Goal: Entertainment & Leisure: Consume media (video, audio)

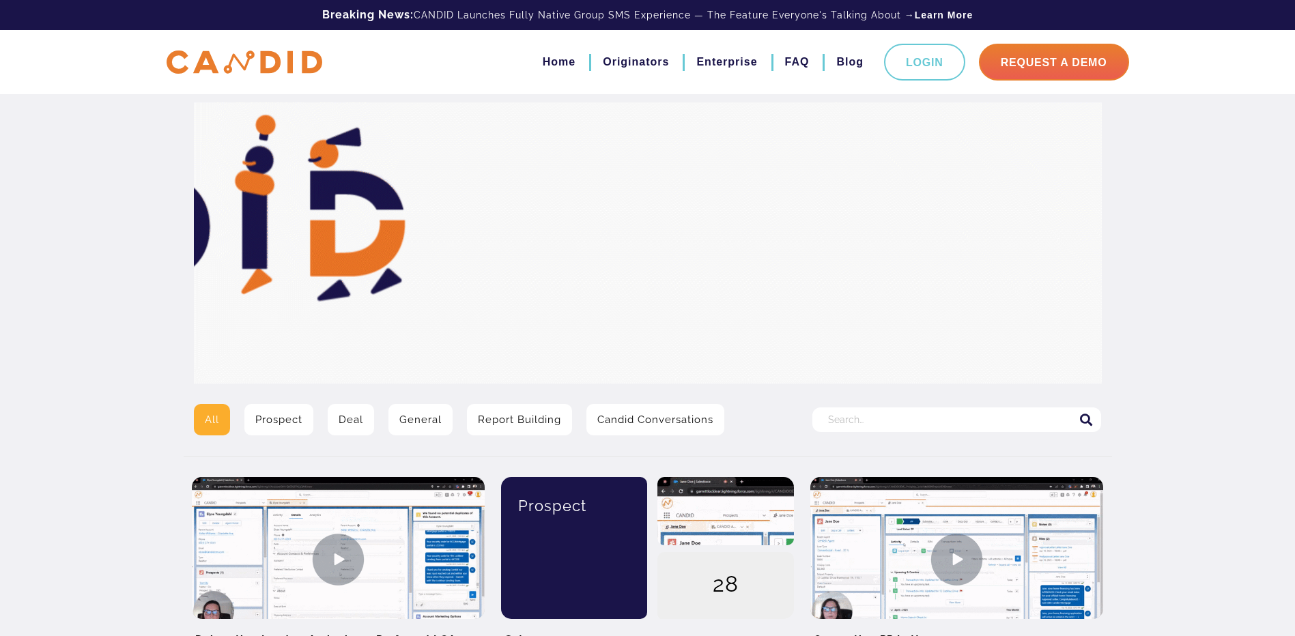
click at [423, 419] on link "General" at bounding box center [420, 419] width 64 height 31
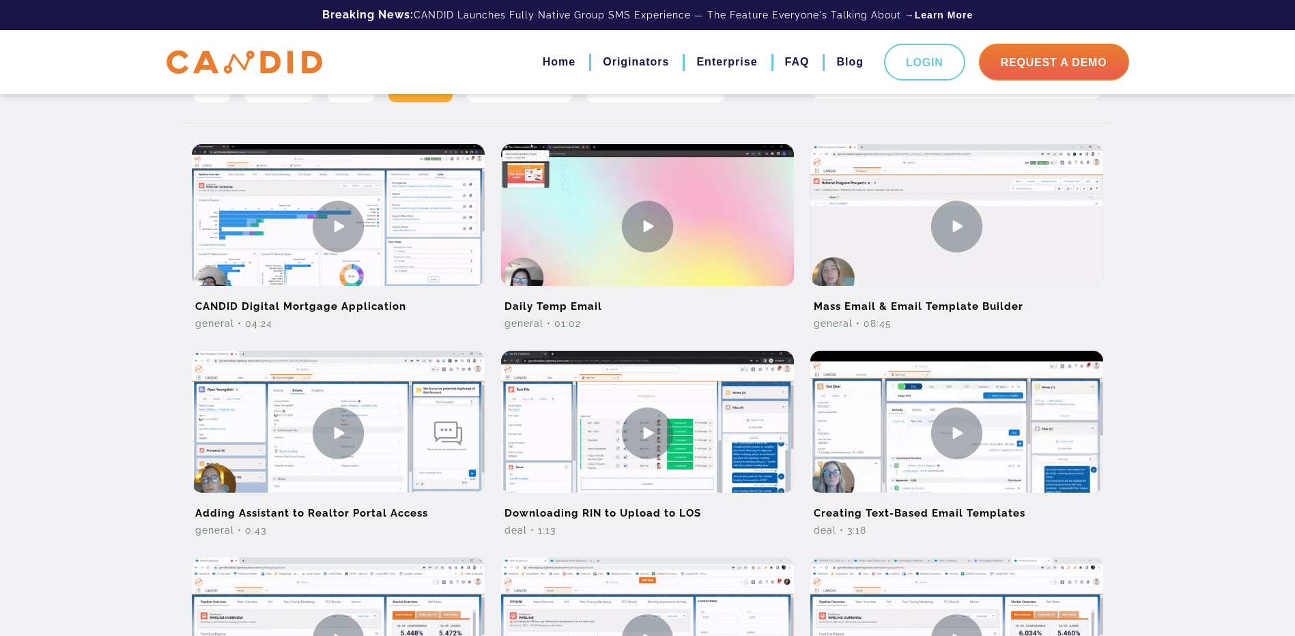
scroll to position [205, 0]
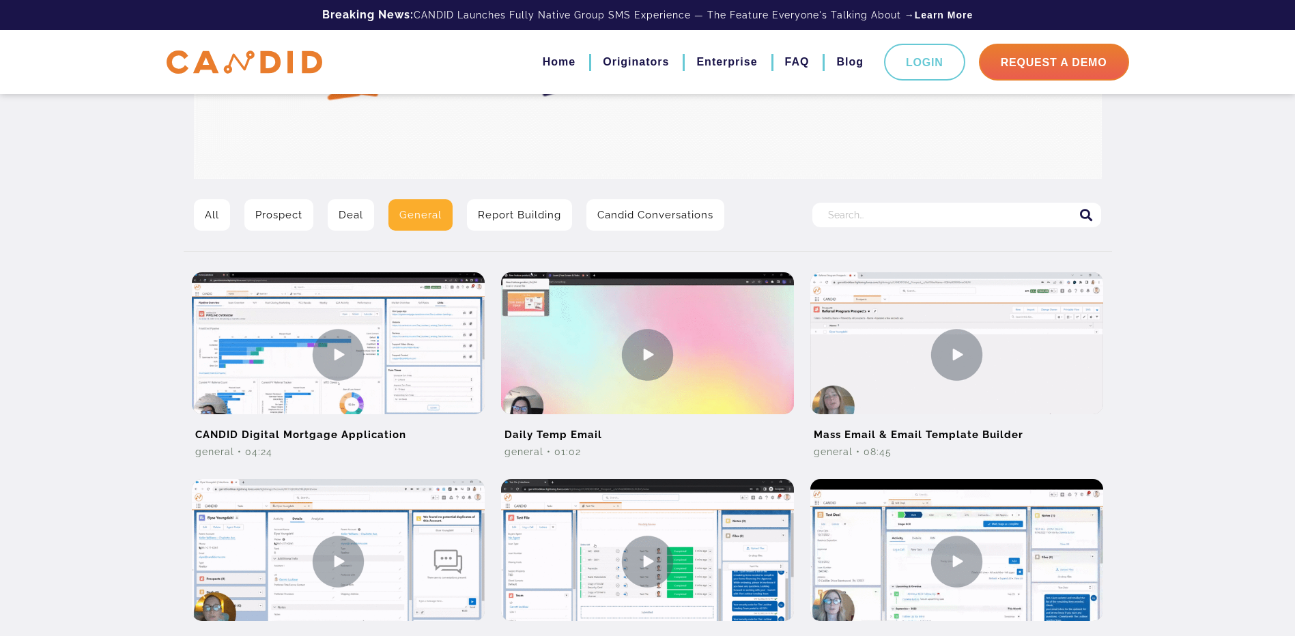
click at [890, 213] on input "Search for:" at bounding box center [956, 215] width 289 height 25
type input "drip"
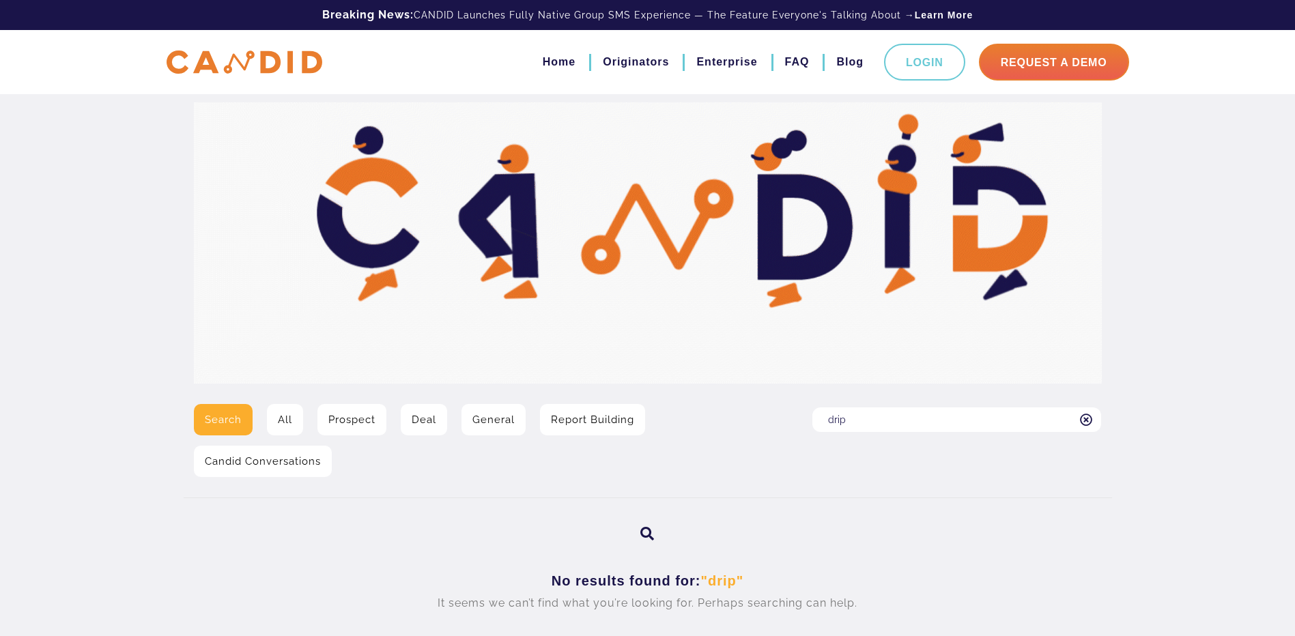
click at [284, 418] on link "All" at bounding box center [285, 419] width 36 height 31
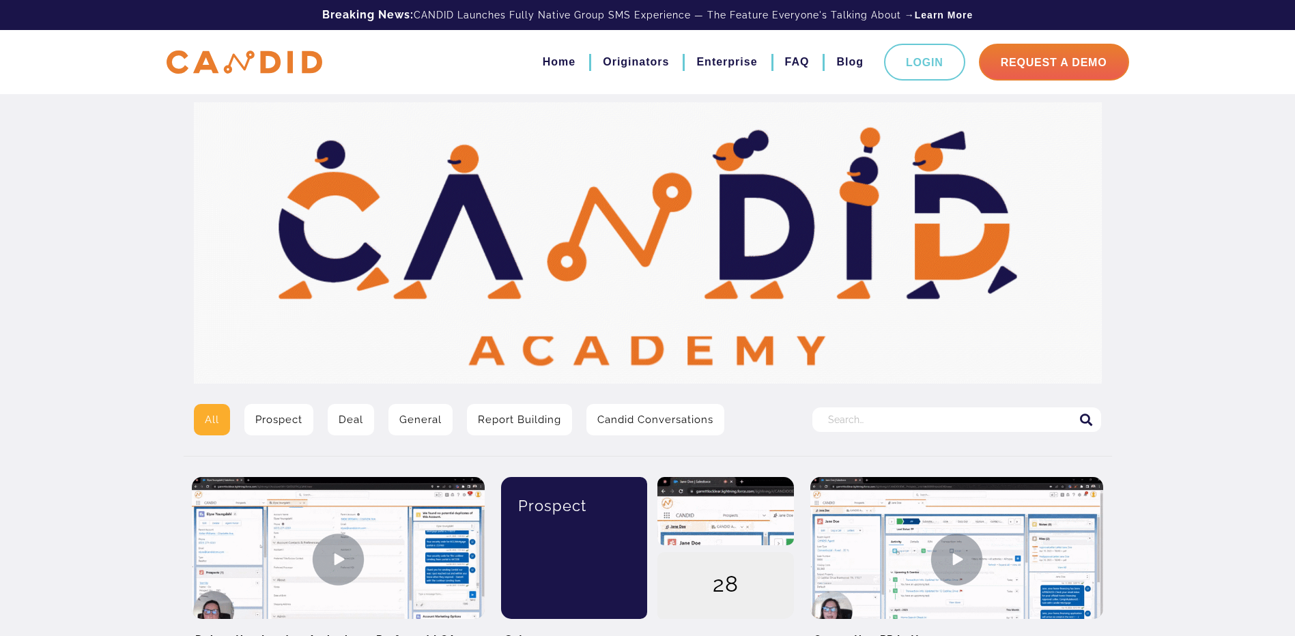
click at [954, 421] on input "Search for:" at bounding box center [956, 420] width 289 height 25
type input "drip"
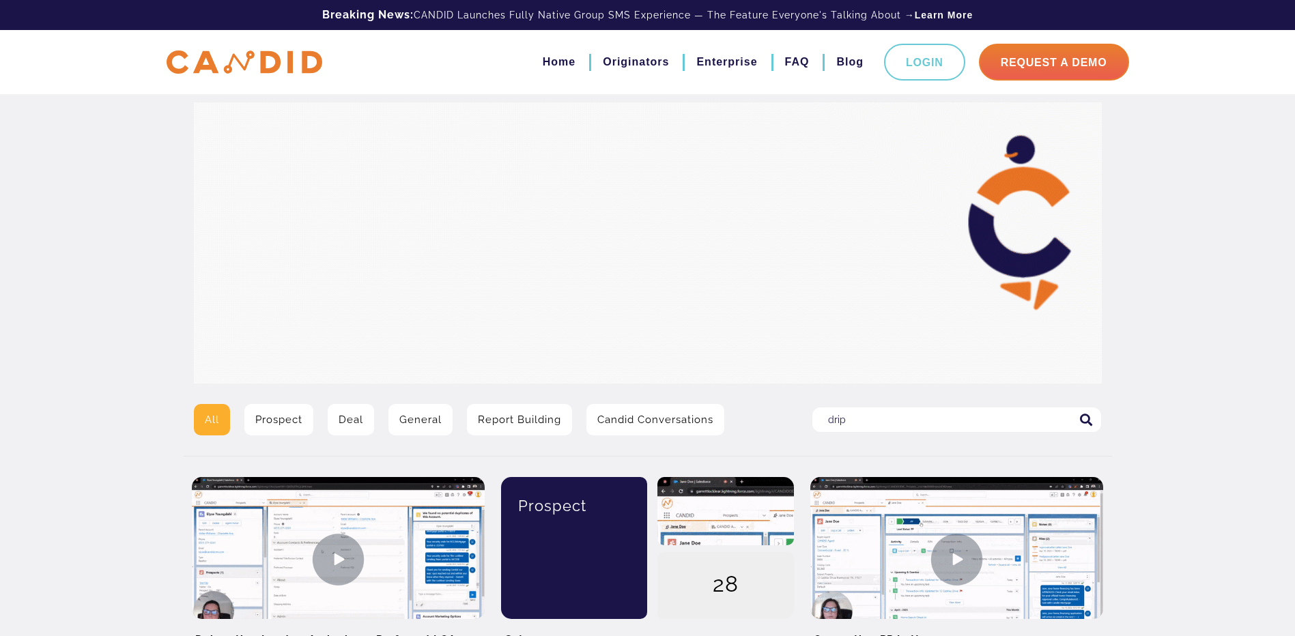
click at [1087, 420] on icon at bounding box center [1086, 420] width 13 height 12
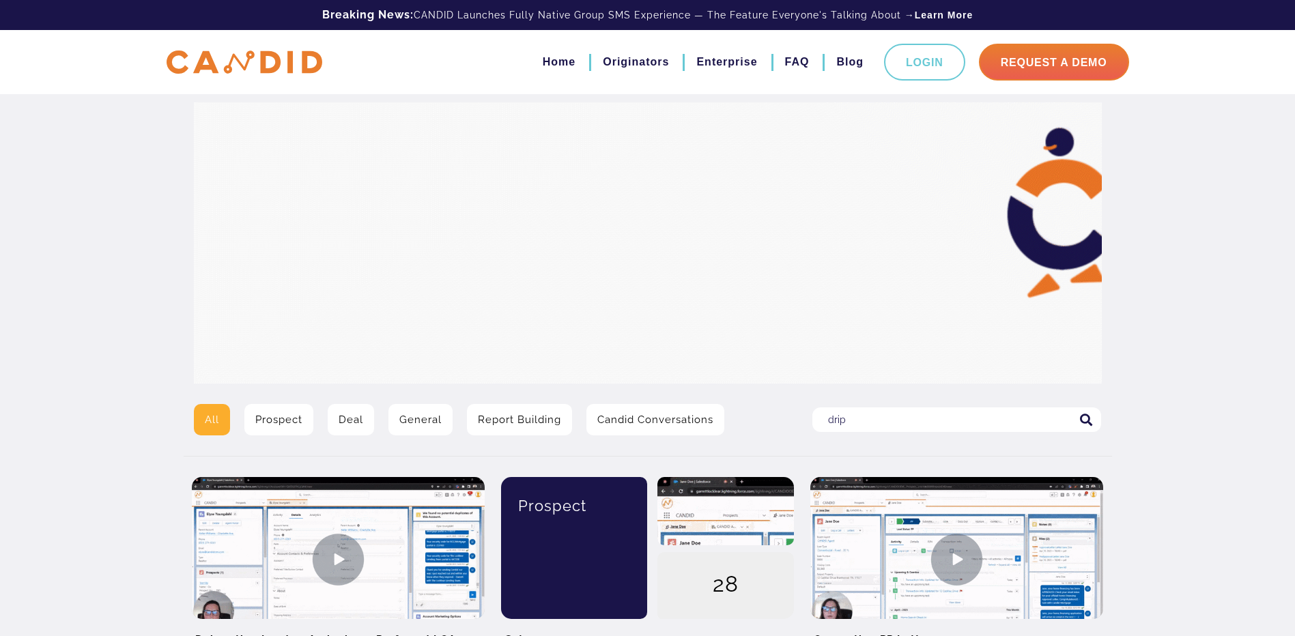
click at [1087, 420] on input "drip" at bounding box center [956, 420] width 289 height 25
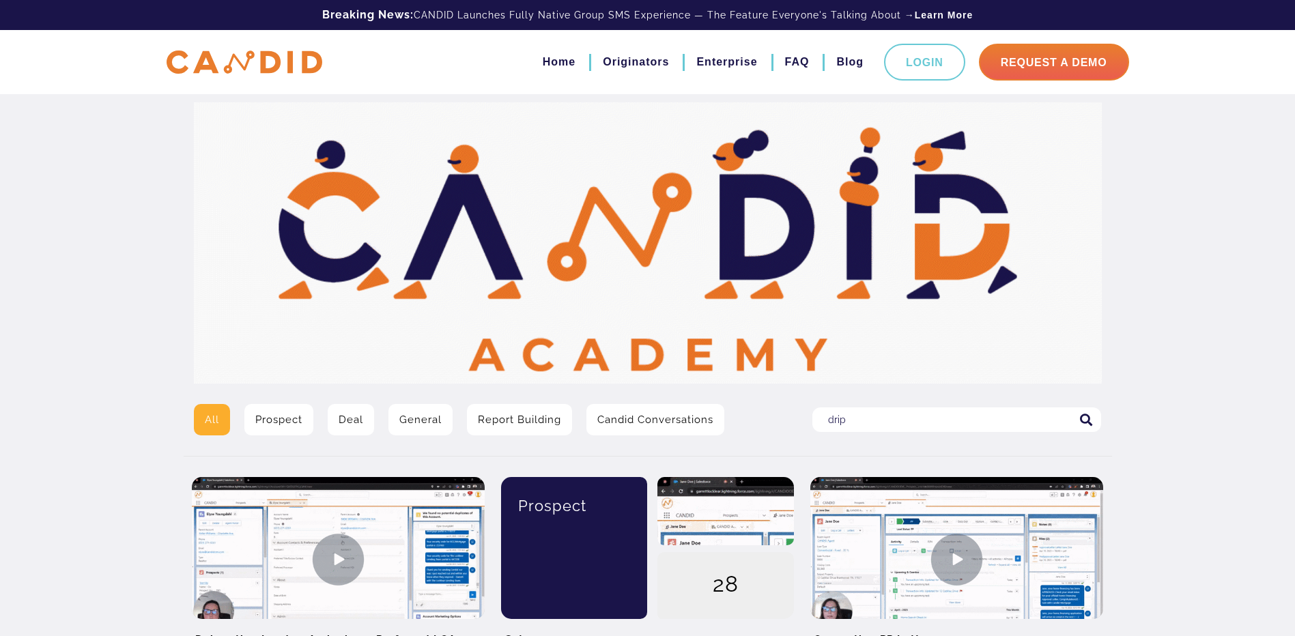
drag, startPoint x: 1082, startPoint y: 418, endPoint x: 1094, endPoint y: 418, distance: 12.3
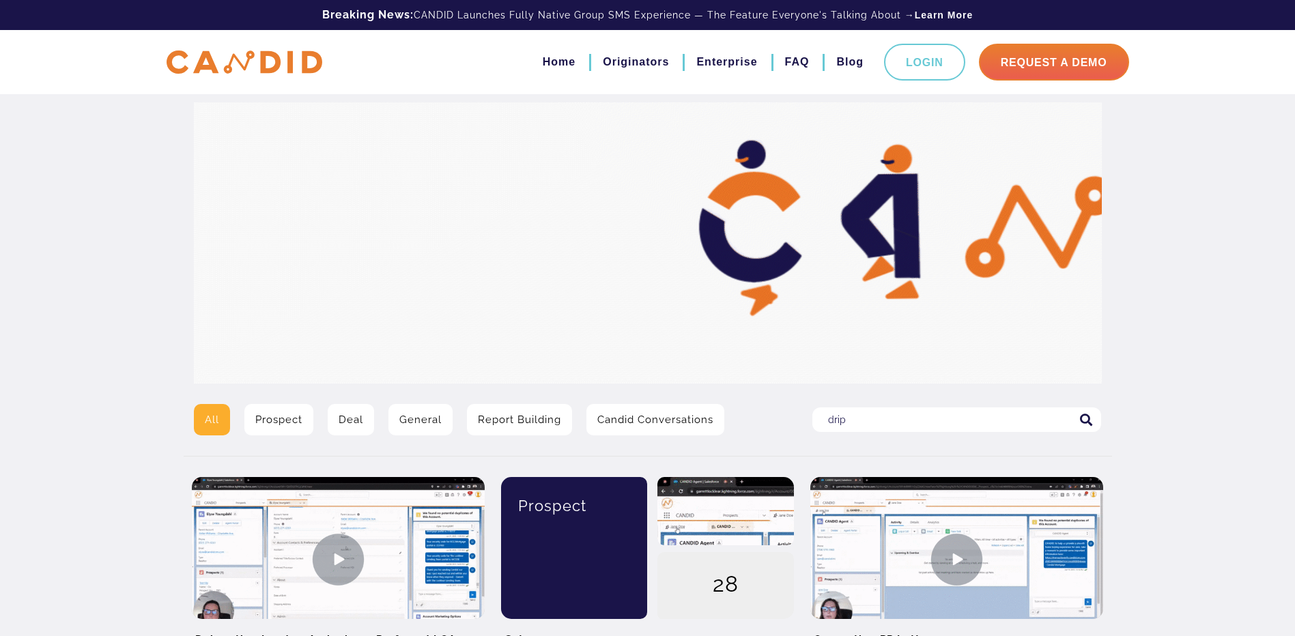
click at [1084, 418] on icon at bounding box center [1086, 420] width 13 height 12
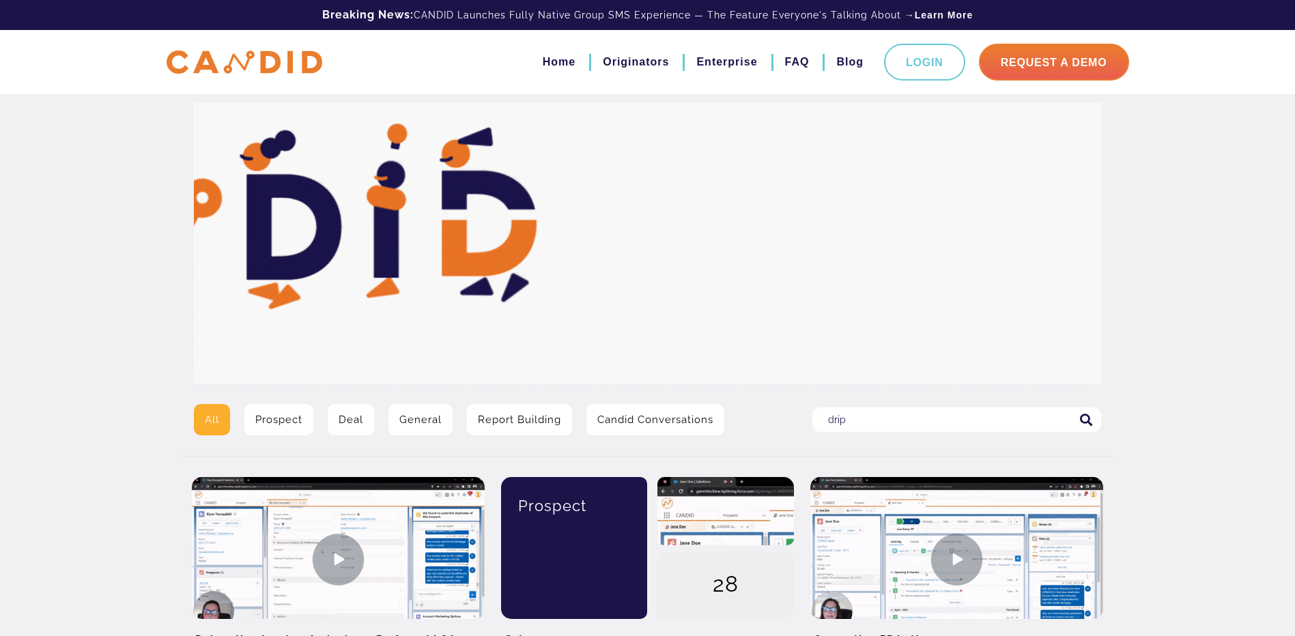
click at [1084, 418] on input "drip" at bounding box center [956, 420] width 289 height 25
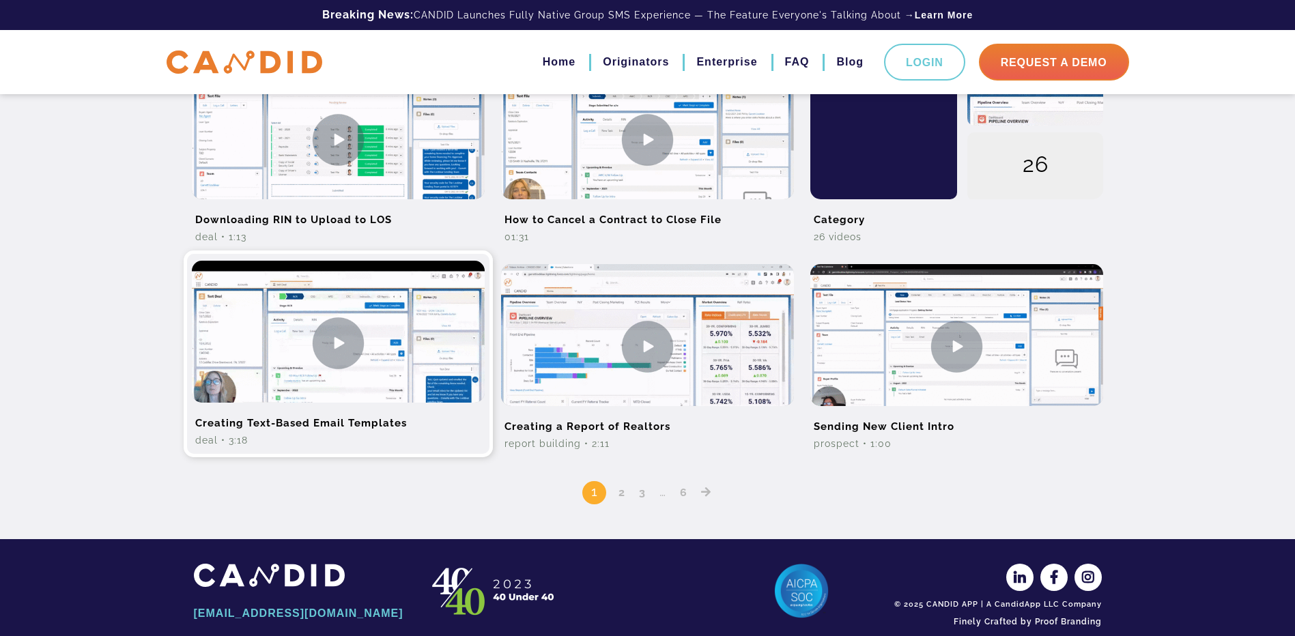
scroll to position [1062, 0]
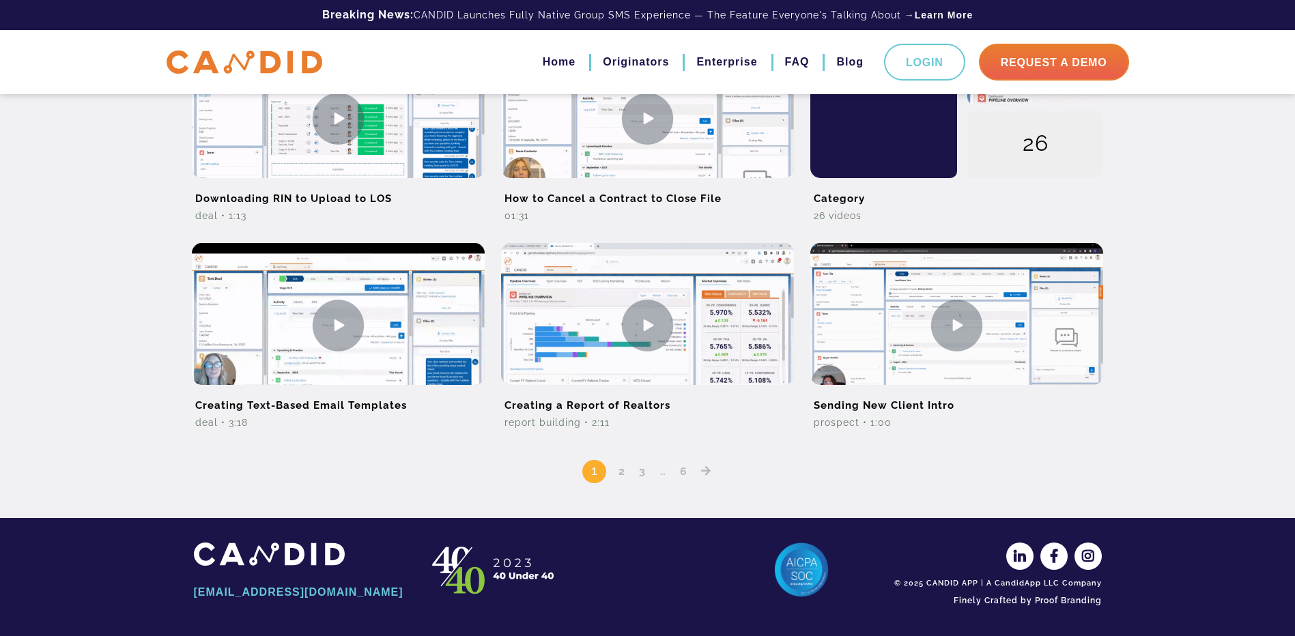
click at [625, 473] on link "2" at bounding box center [622, 471] width 16 height 13
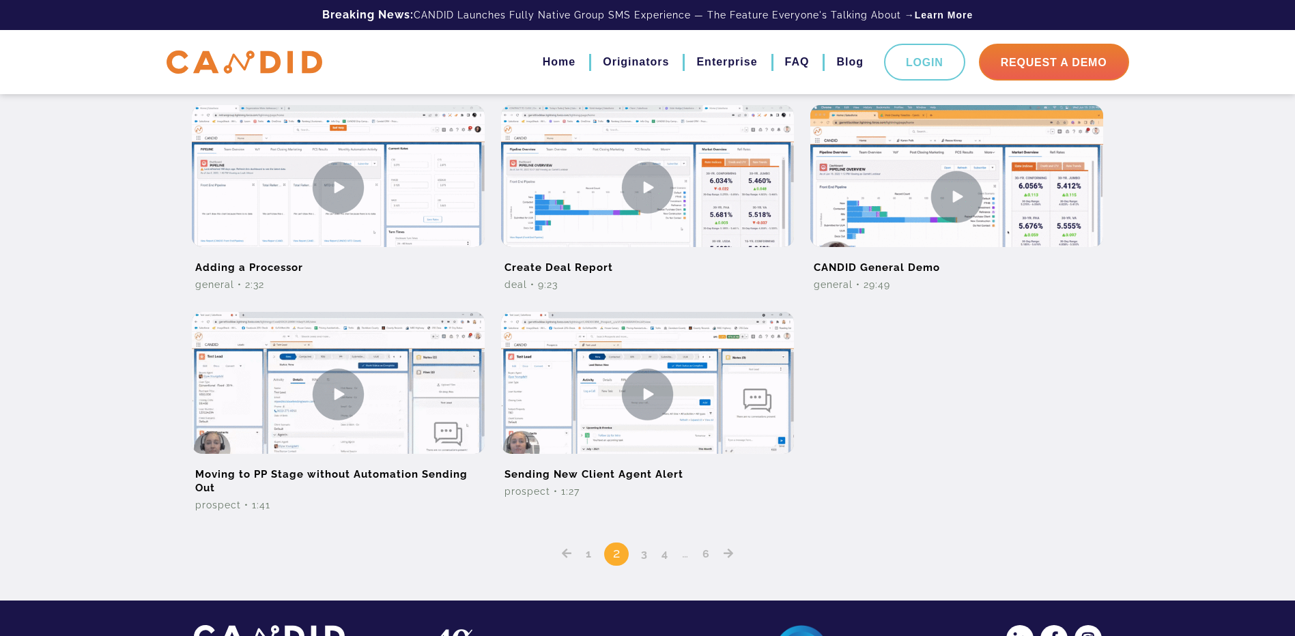
scroll to position [1024, 0]
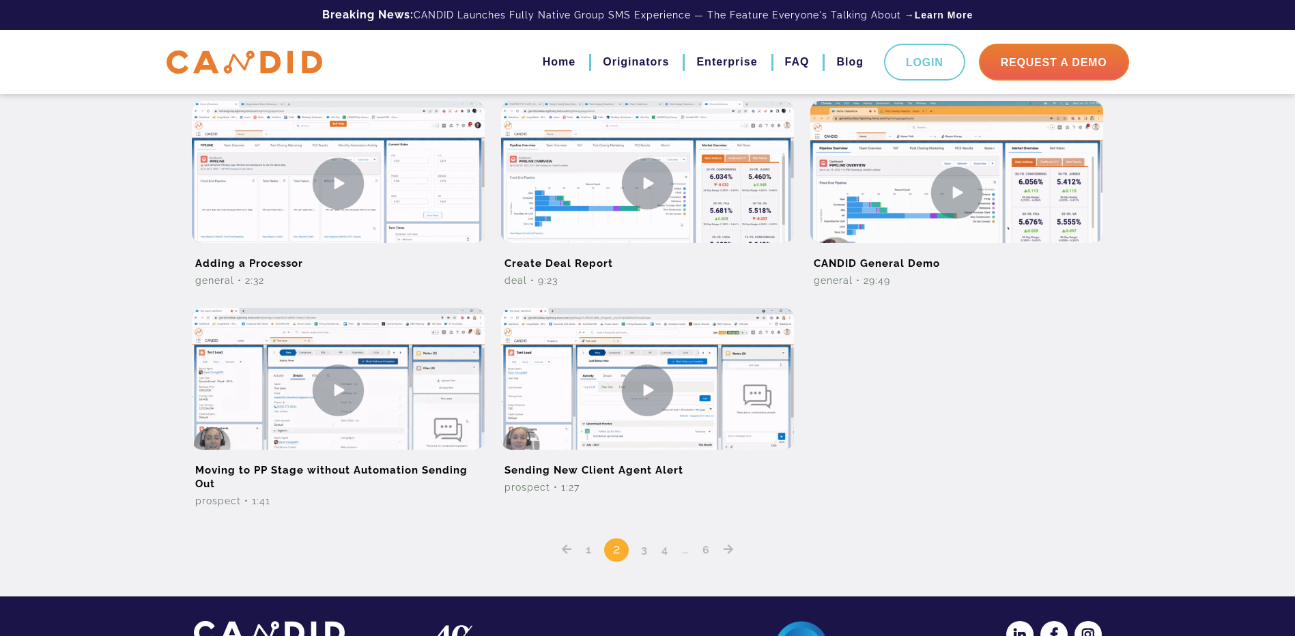
click at [646, 550] on link "3" at bounding box center [644, 549] width 16 height 13
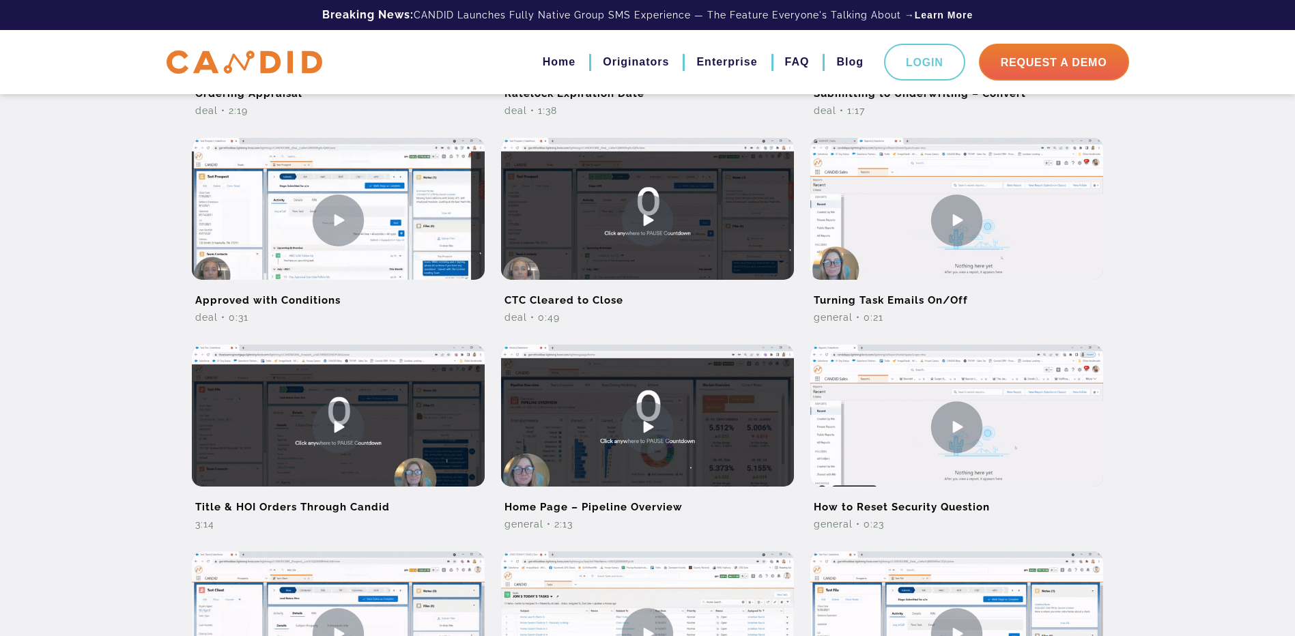
scroll to position [751, 0]
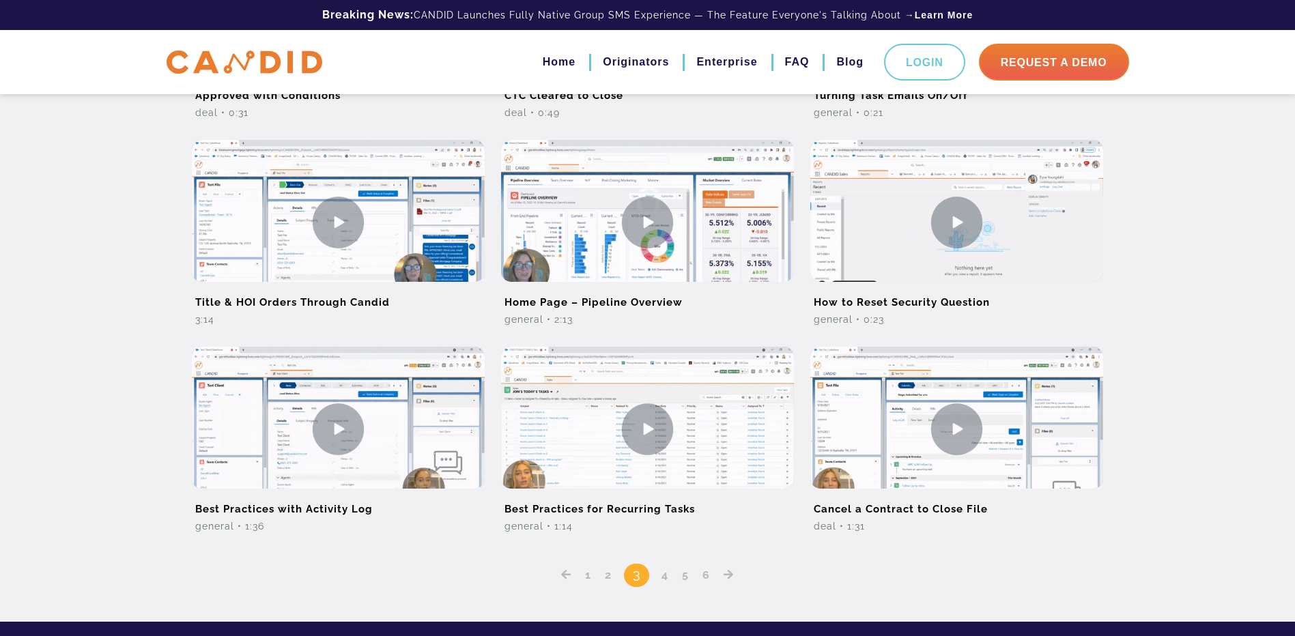
click at [668, 579] on link "4" at bounding box center [665, 575] width 16 height 13
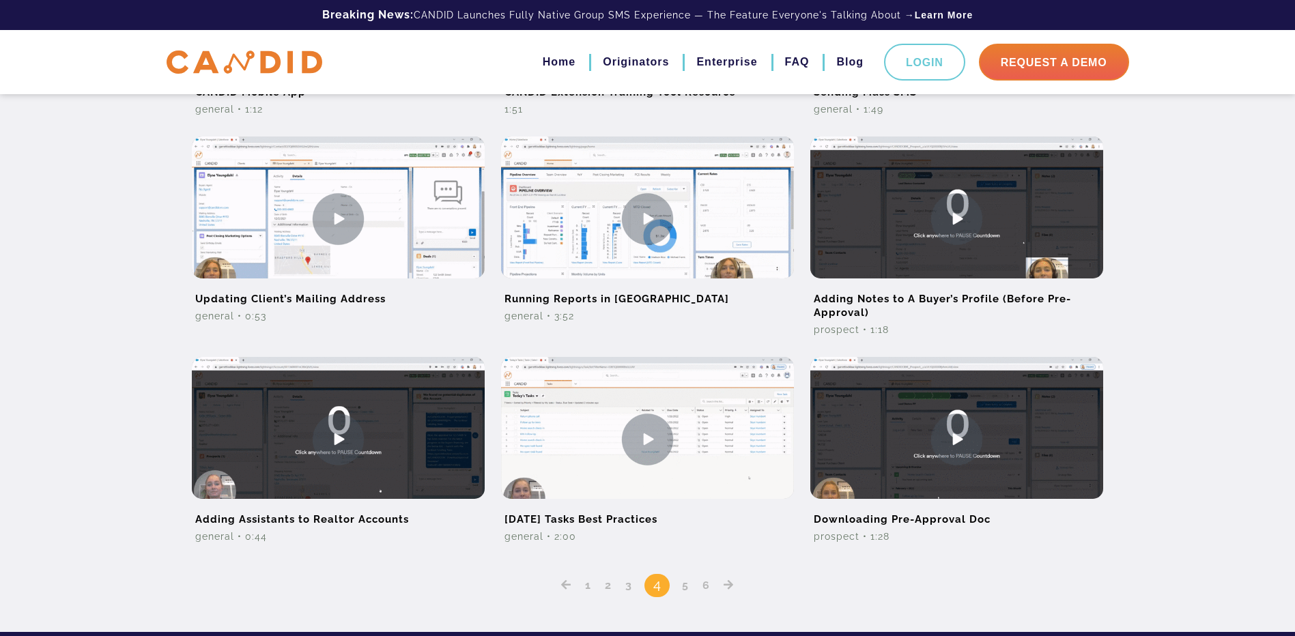
scroll to position [868, 0]
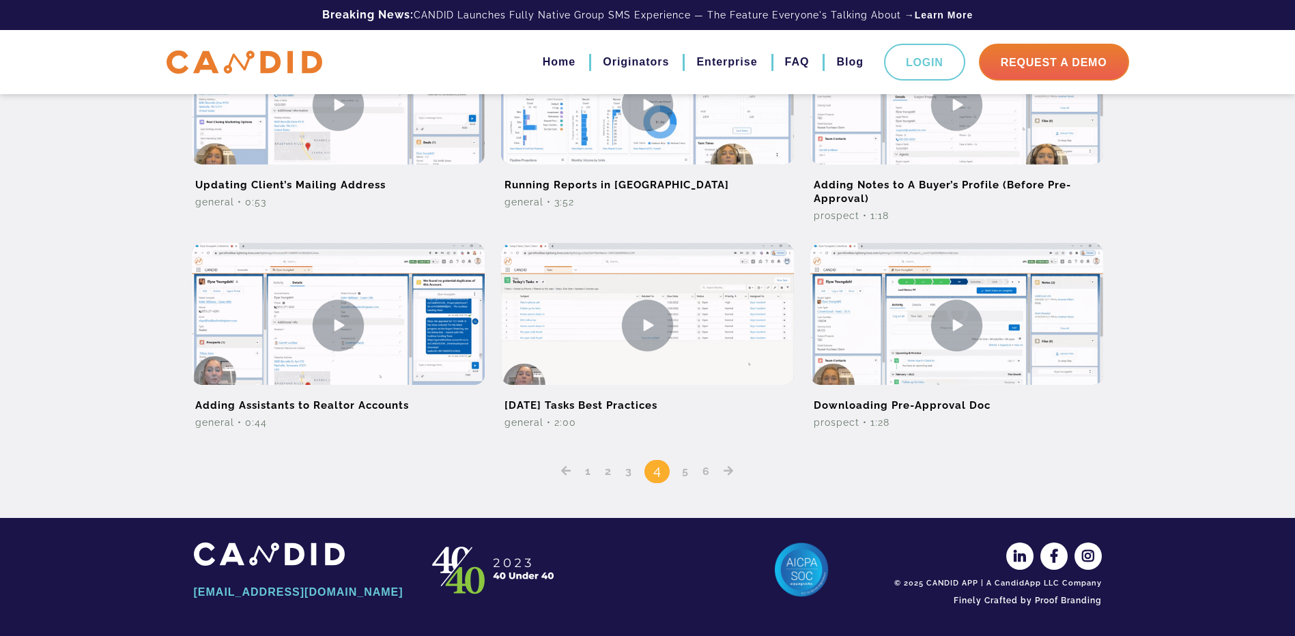
click at [694, 475] on div "1 2 3 4 5 6" at bounding box center [648, 462] width 908 height 44
click at [684, 476] on link "5" at bounding box center [685, 471] width 16 height 13
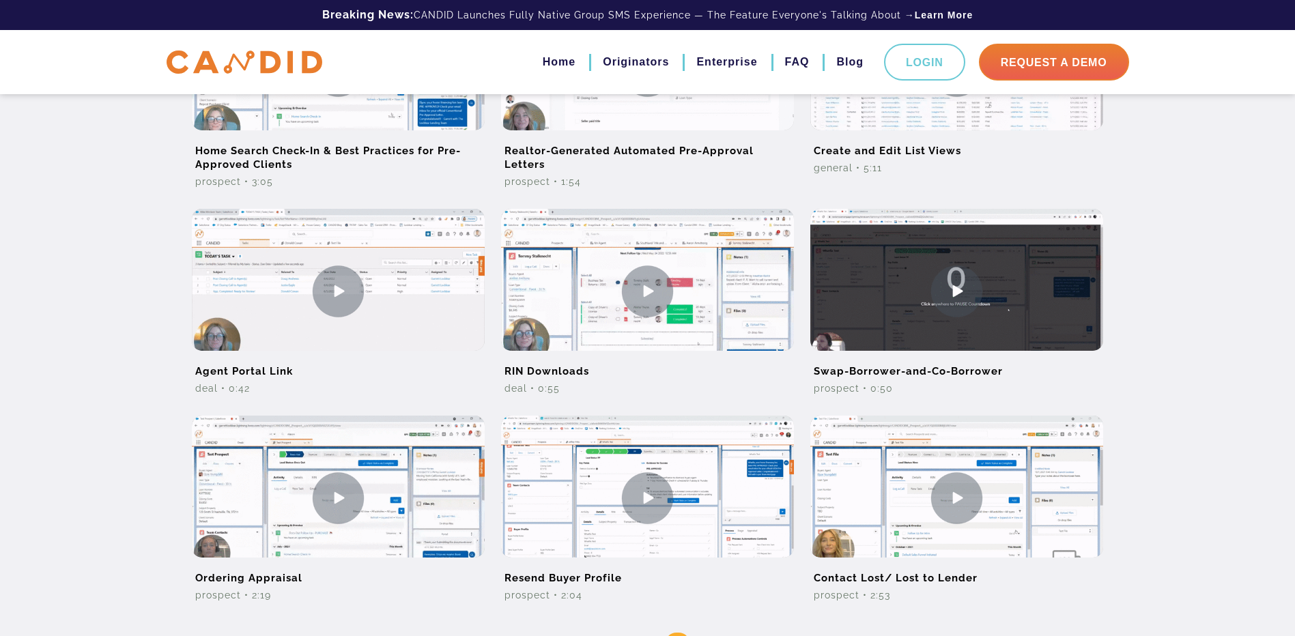
scroll to position [819, 0]
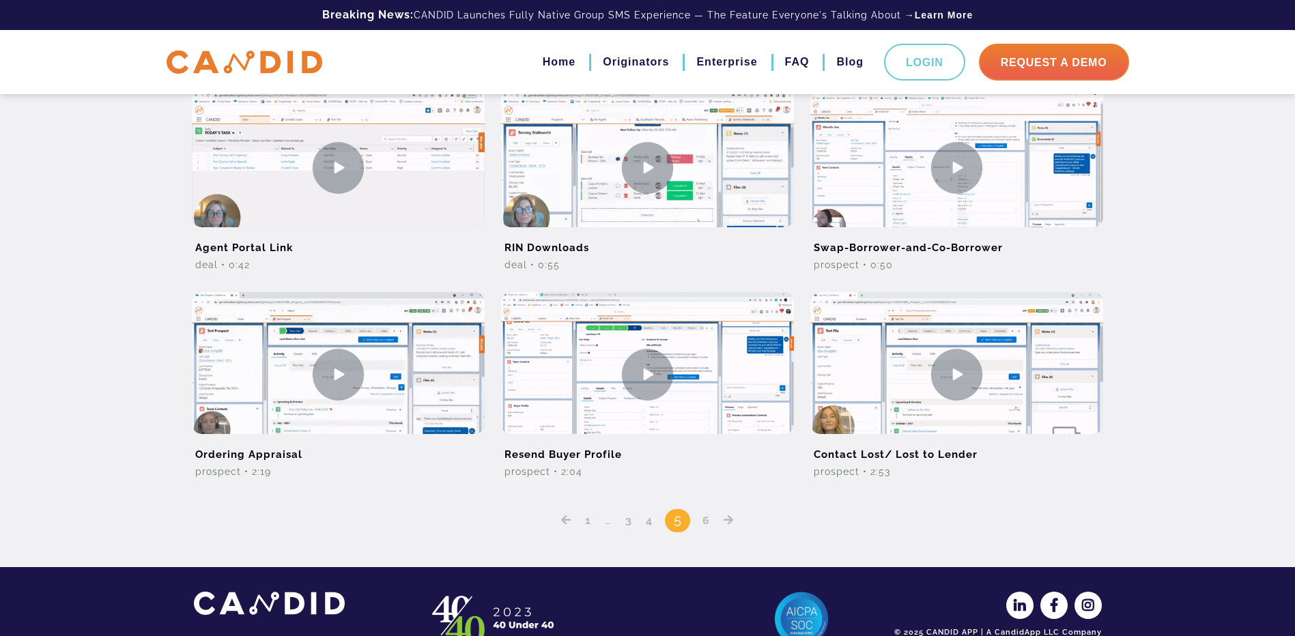
click at [712, 525] on link "6" at bounding box center [706, 520] width 17 height 13
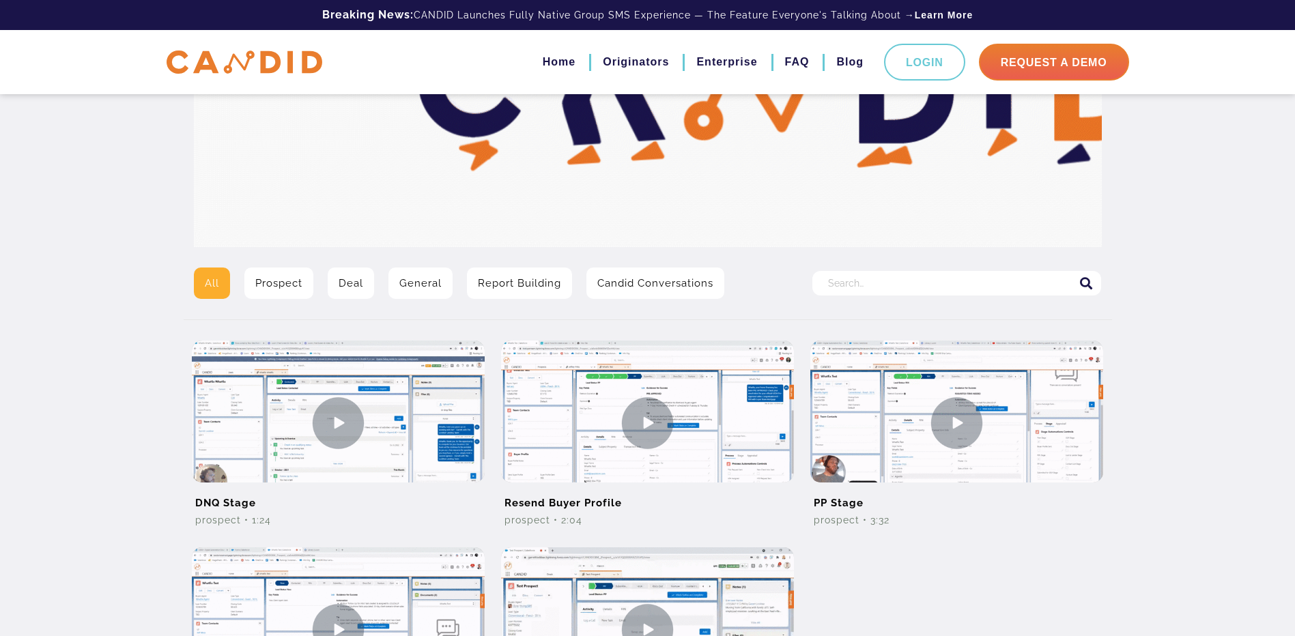
scroll to position [341, 0]
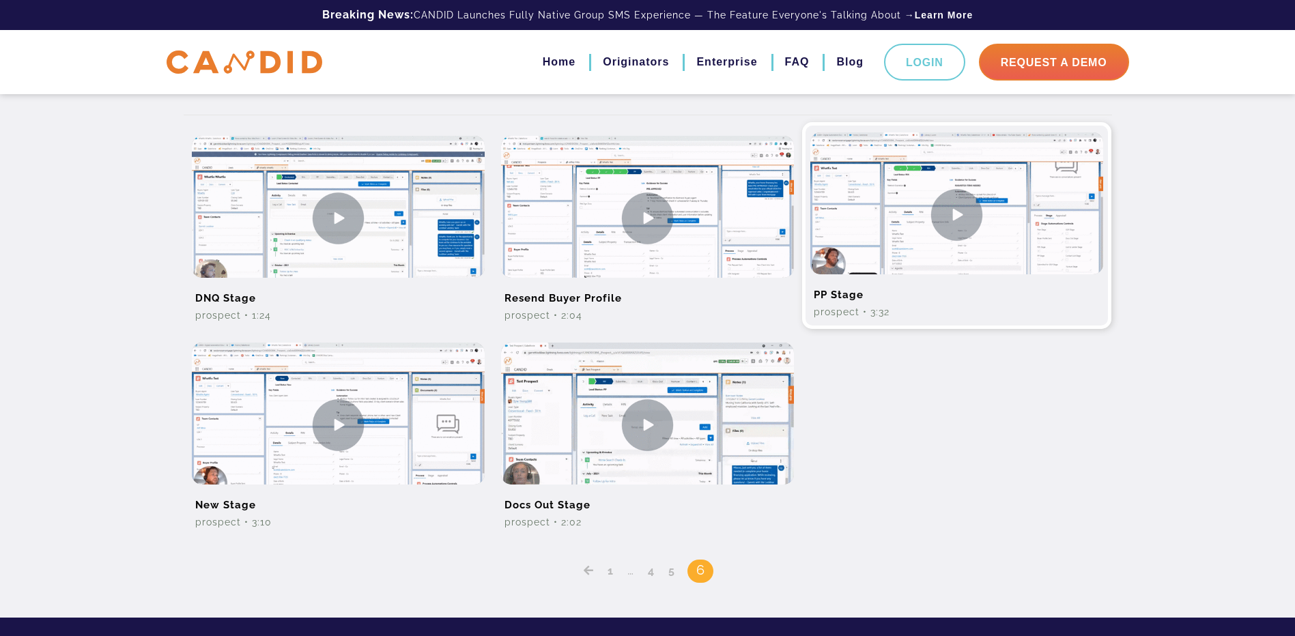
click at [970, 229] on img at bounding box center [956, 214] width 293 height 165
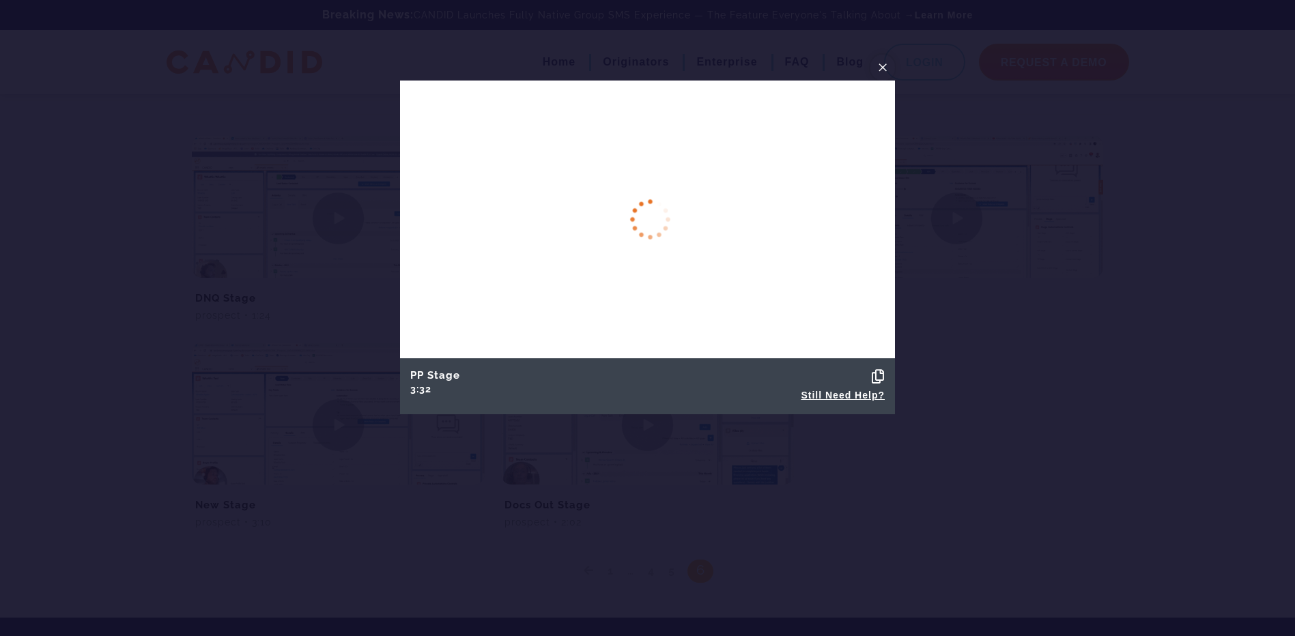
click at [881, 66] on span "×" at bounding box center [882, 67] width 11 height 21
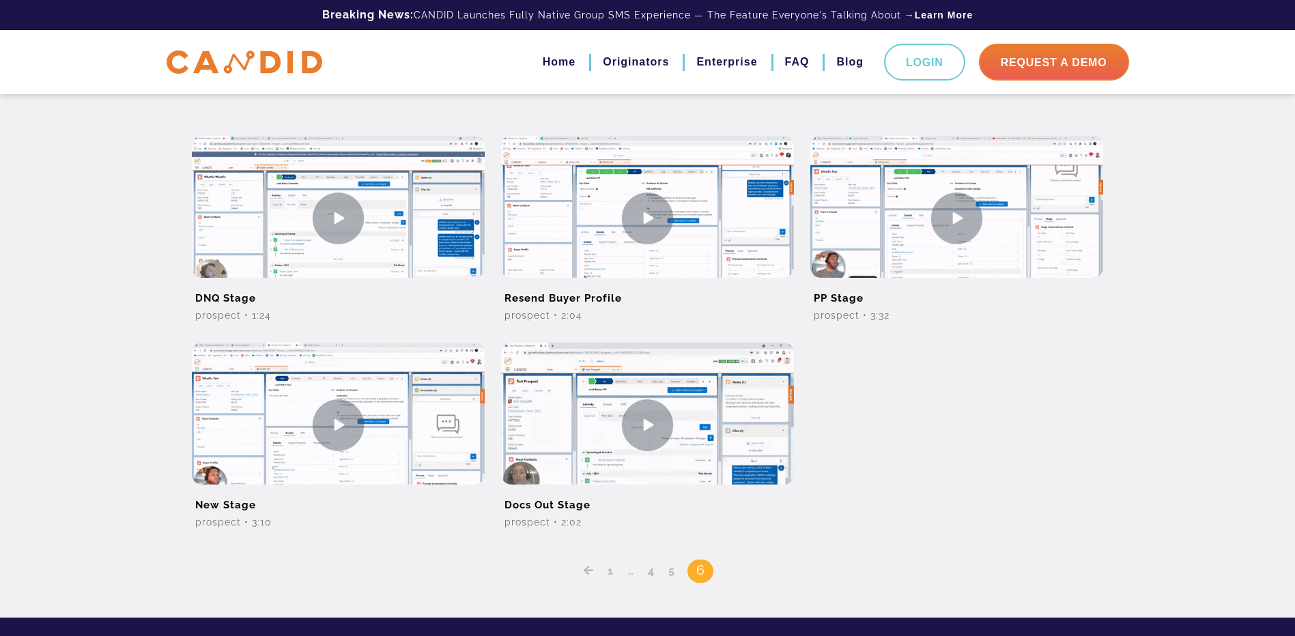
click at [608, 569] on link "1" at bounding box center [611, 571] width 16 height 13
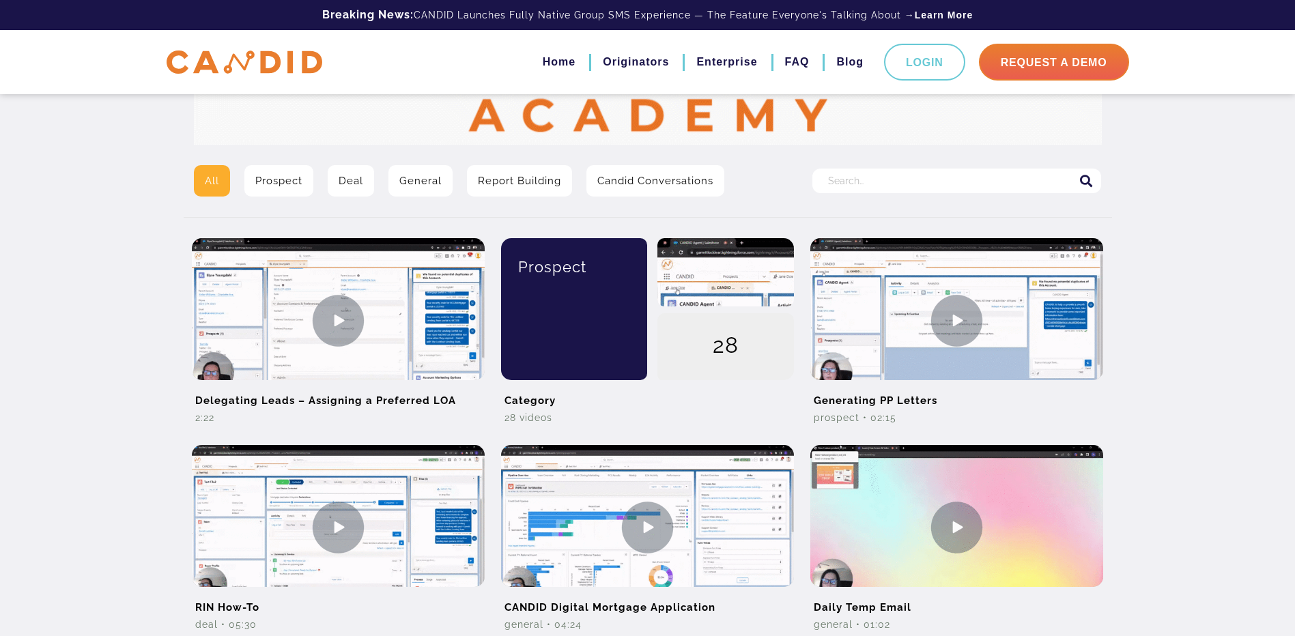
scroll to position [341, 0]
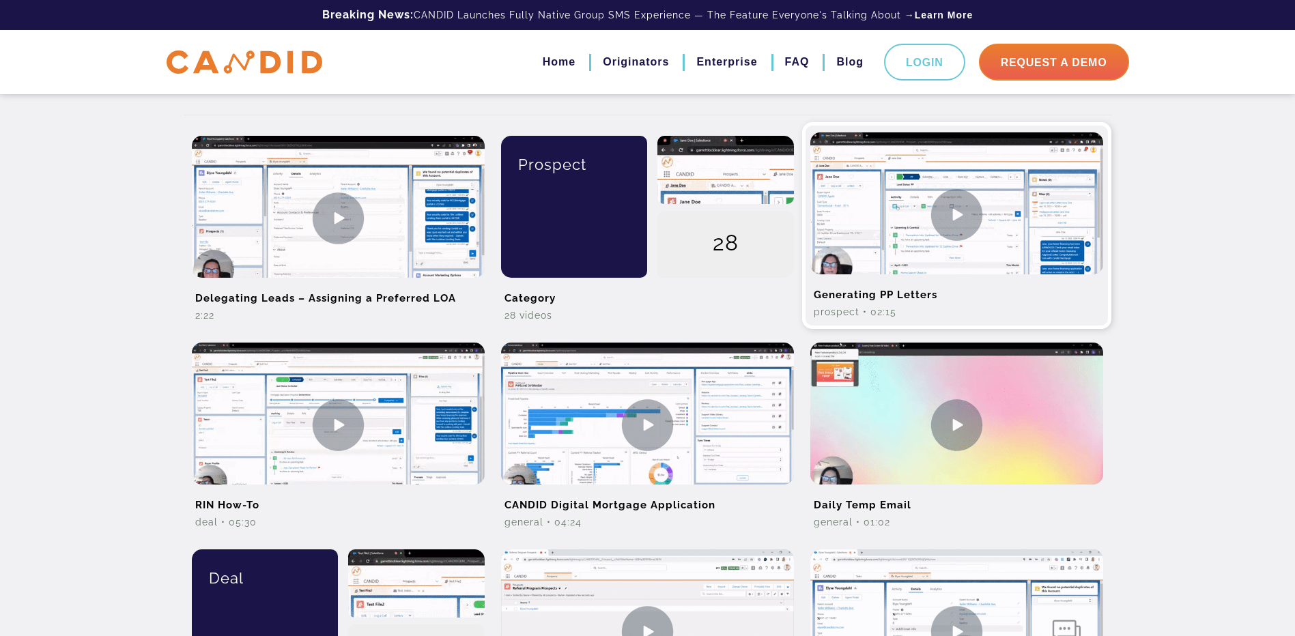
click at [952, 219] on img at bounding box center [956, 214] width 293 height 165
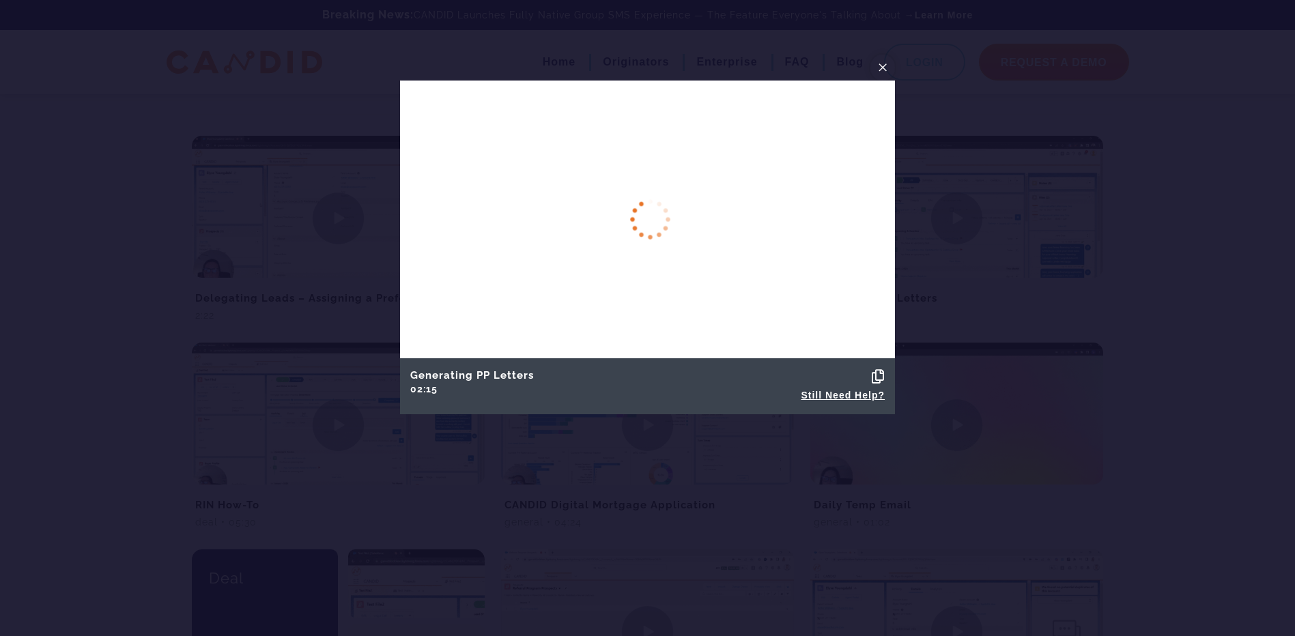
click at [886, 64] on span "×" at bounding box center [882, 67] width 11 height 21
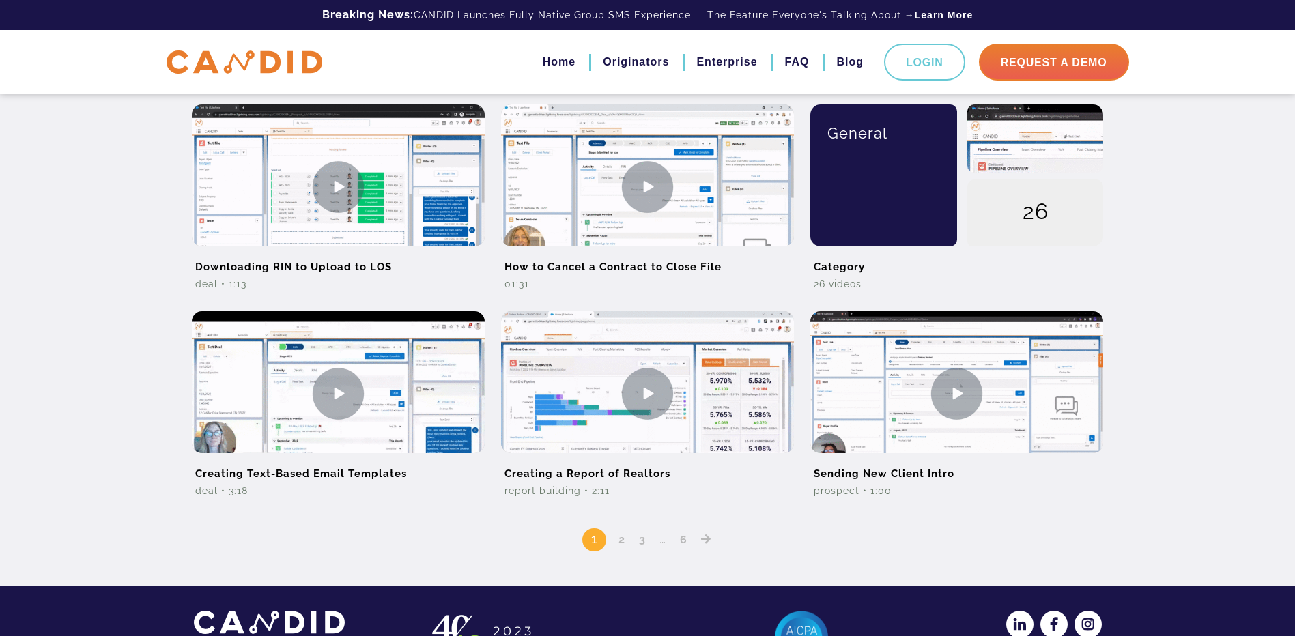
scroll to position [1024, 0]
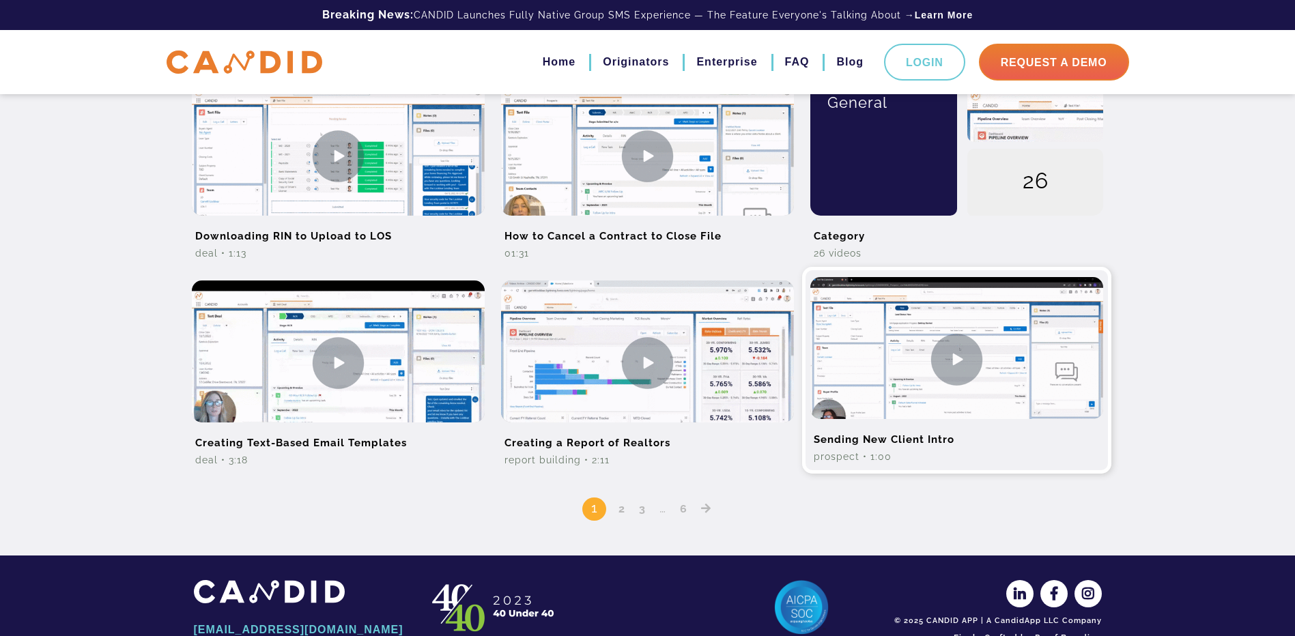
click at [967, 359] on img at bounding box center [956, 359] width 293 height 165
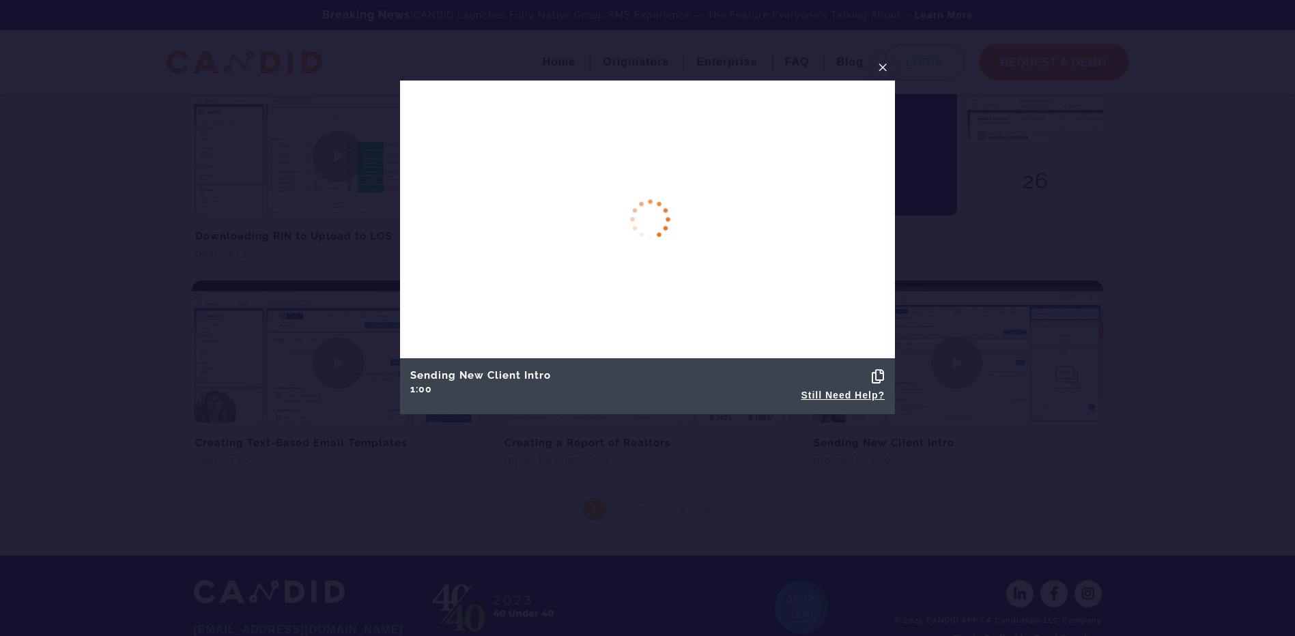
click at [879, 69] on span "×" at bounding box center [882, 67] width 11 height 21
